Goal: Use online tool/utility: Utilize a website feature to perform a specific function

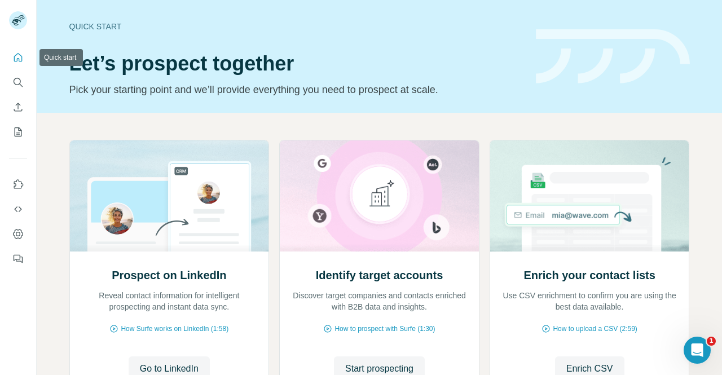
click at [23, 58] on icon "Quick start" at bounding box center [17, 57] width 11 height 11
click at [20, 85] on icon "Search" at bounding box center [17, 82] width 11 height 11
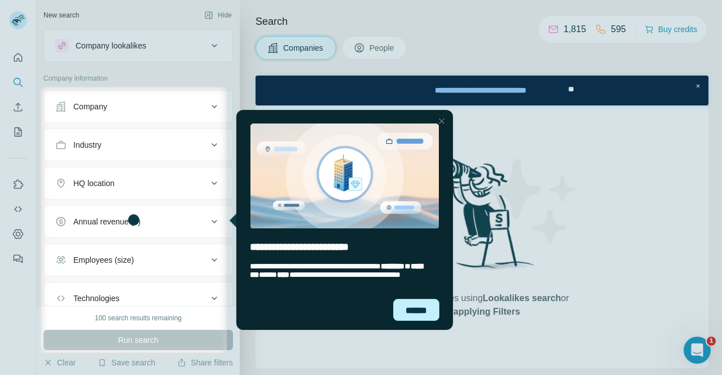
click at [426, 315] on div "******" at bounding box center [416, 310] width 46 height 22
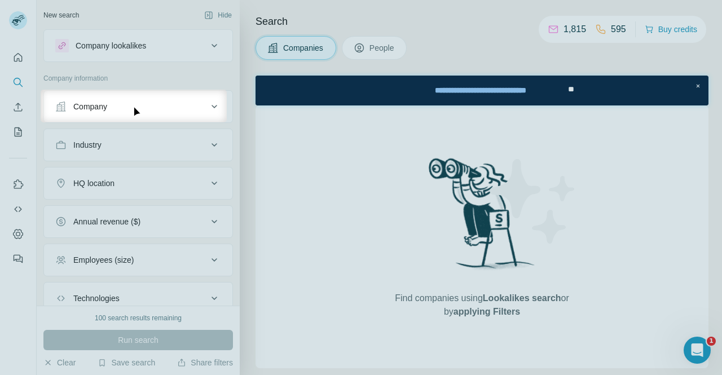
click at [177, 104] on div "Company" at bounding box center [131, 106] width 152 height 11
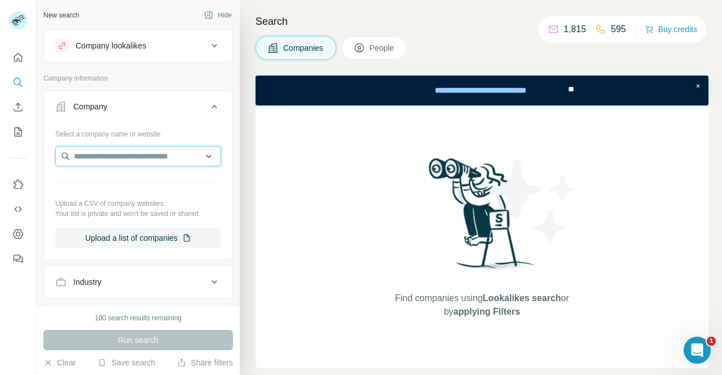
click at [144, 148] on input "text" at bounding box center [138, 156] width 166 height 20
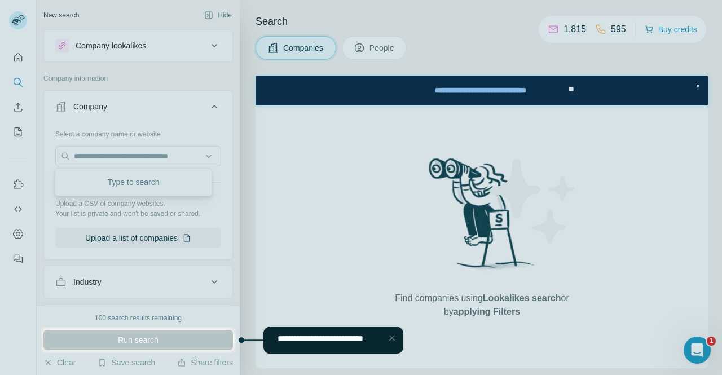
click at [140, 186] on div at bounding box center [361, 163] width 722 height 327
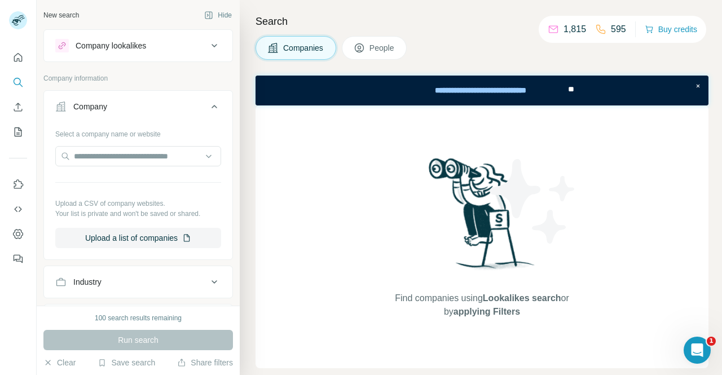
click at [144, 341] on div "Run search" at bounding box center [137, 340] width 189 height 20
click at [145, 323] on div "100 search results remaining Run search Clear Save search Share filters" at bounding box center [138, 340] width 203 height 69
click at [142, 342] on div "Run search" at bounding box center [137, 340] width 189 height 20
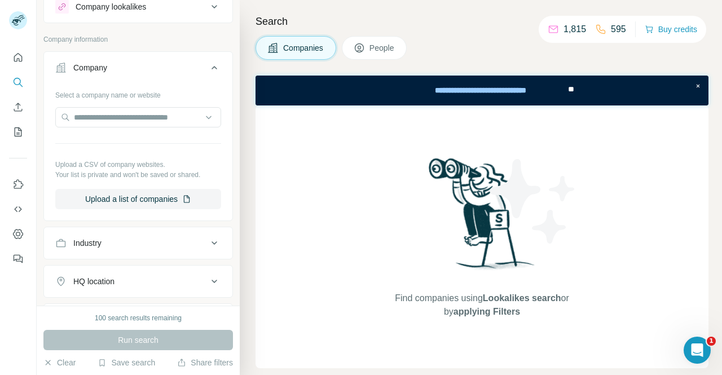
scroll to position [56, 0]
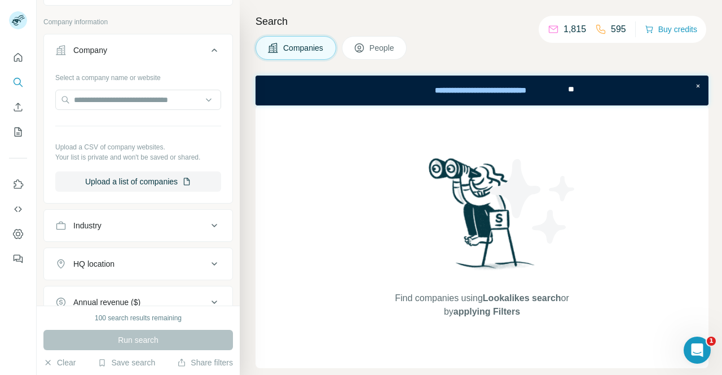
click at [132, 345] on div "Run search" at bounding box center [137, 340] width 189 height 20
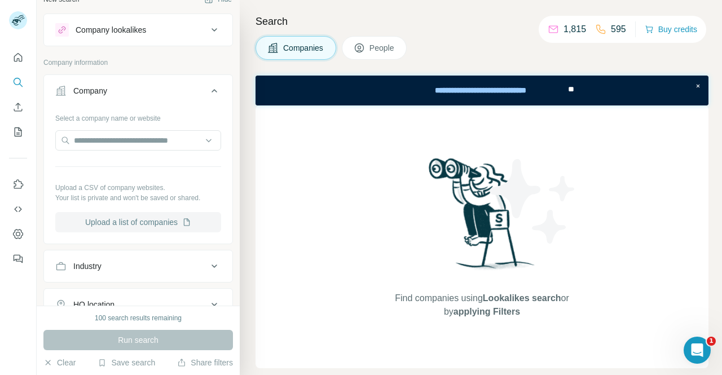
scroll to position [0, 0]
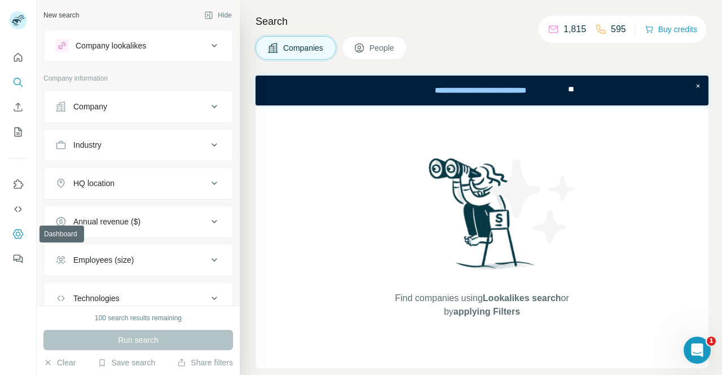
click at [16, 235] on icon "Dashboard" at bounding box center [18, 234] width 5 height 5
